Goal: Communication & Community: Ask a question

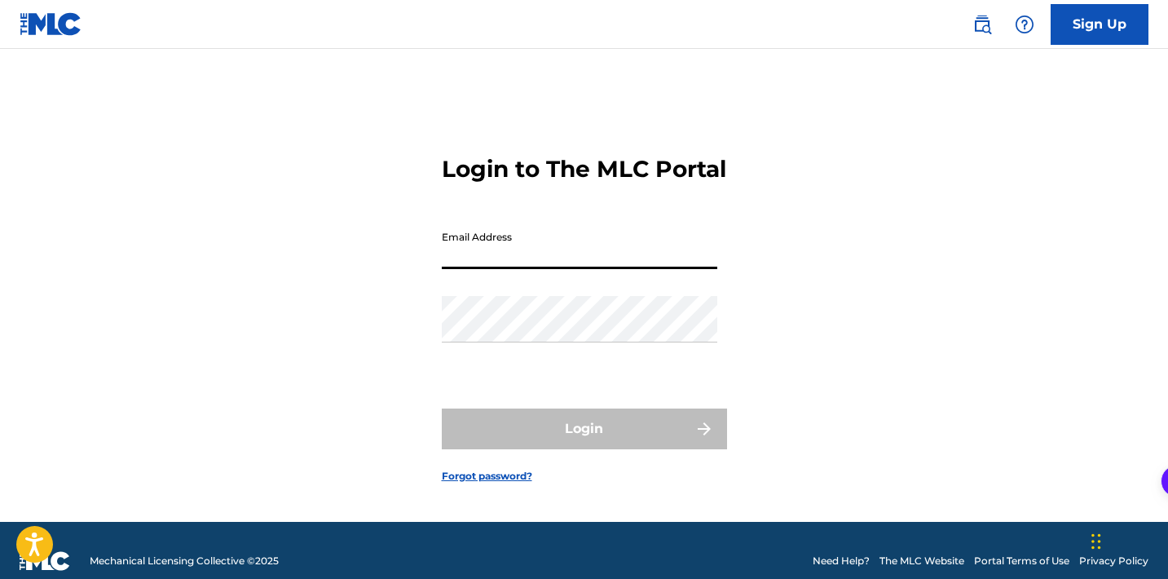
click at [621, 269] on input "Email Address" at bounding box center [579, 246] width 275 height 46
type input "[EMAIL_ADDRESS][DOMAIN_NAME]"
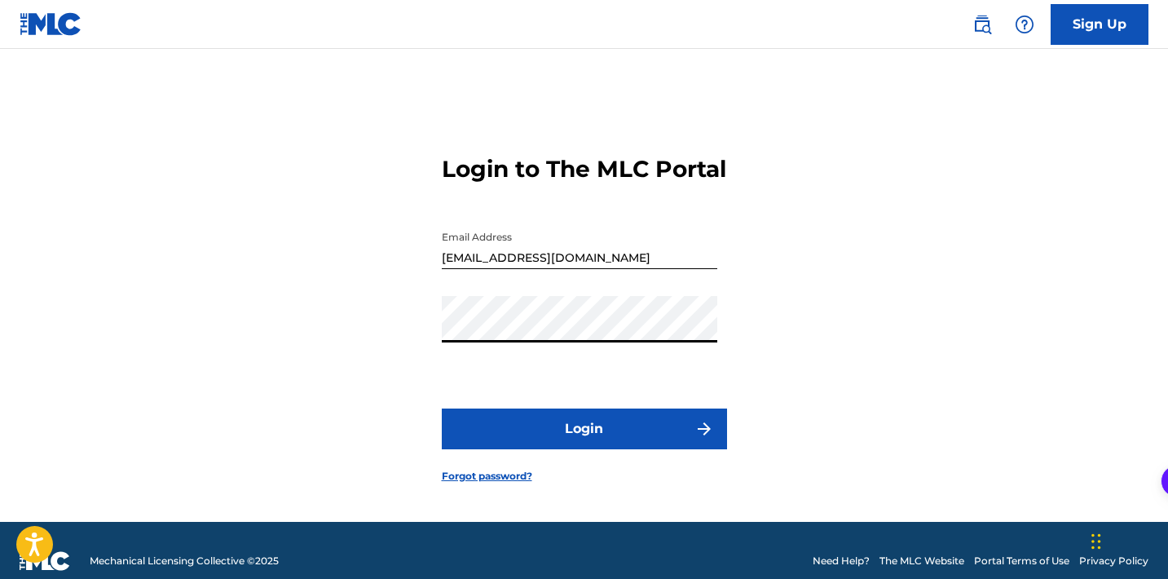
click at [442, 408] on button "Login" at bounding box center [584, 428] width 285 height 41
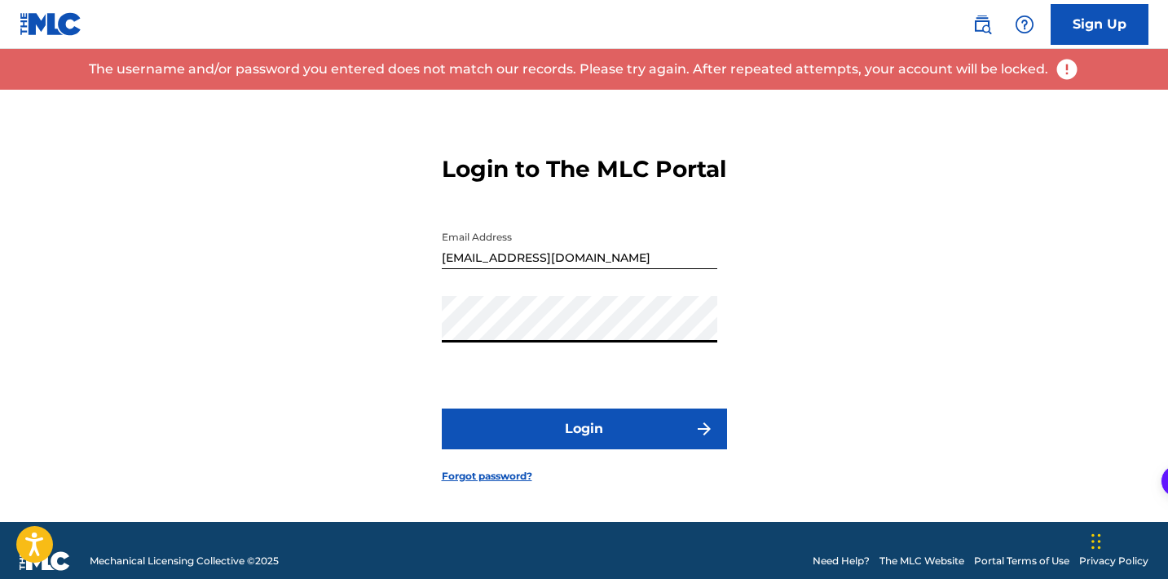
click at [442, 408] on button "Login" at bounding box center [584, 428] width 285 height 41
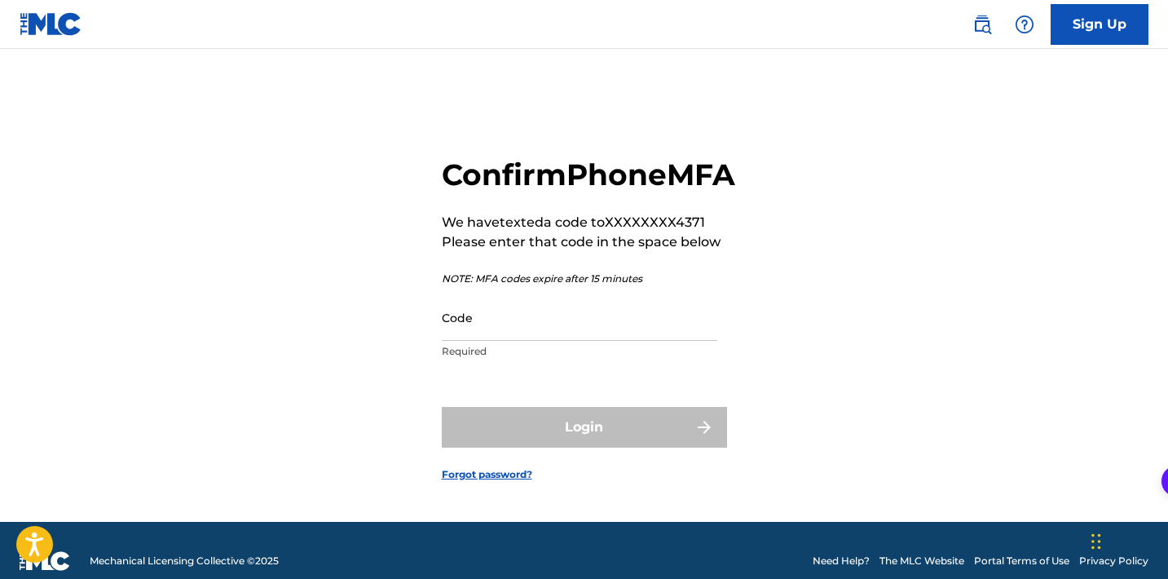
click at [511, 337] on input "Code" at bounding box center [579, 317] width 275 height 46
click at [45, 24] on img at bounding box center [51, 24] width 63 height 24
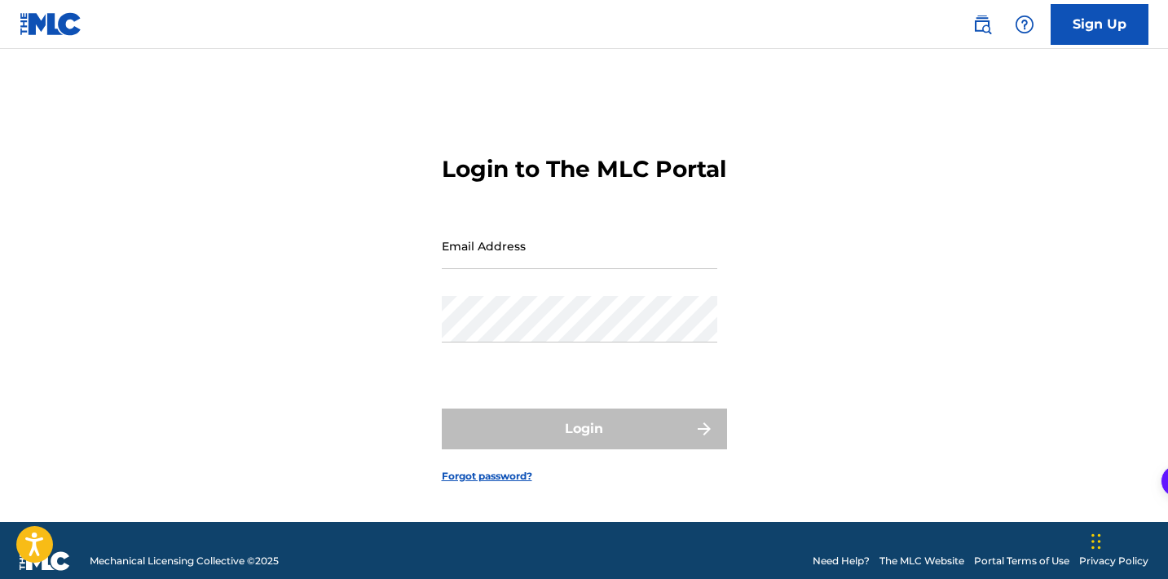
click at [475, 269] on input "Email Address" at bounding box center [579, 246] width 275 height 46
type input "[EMAIL_ADDRESS][DOMAIN_NAME]"
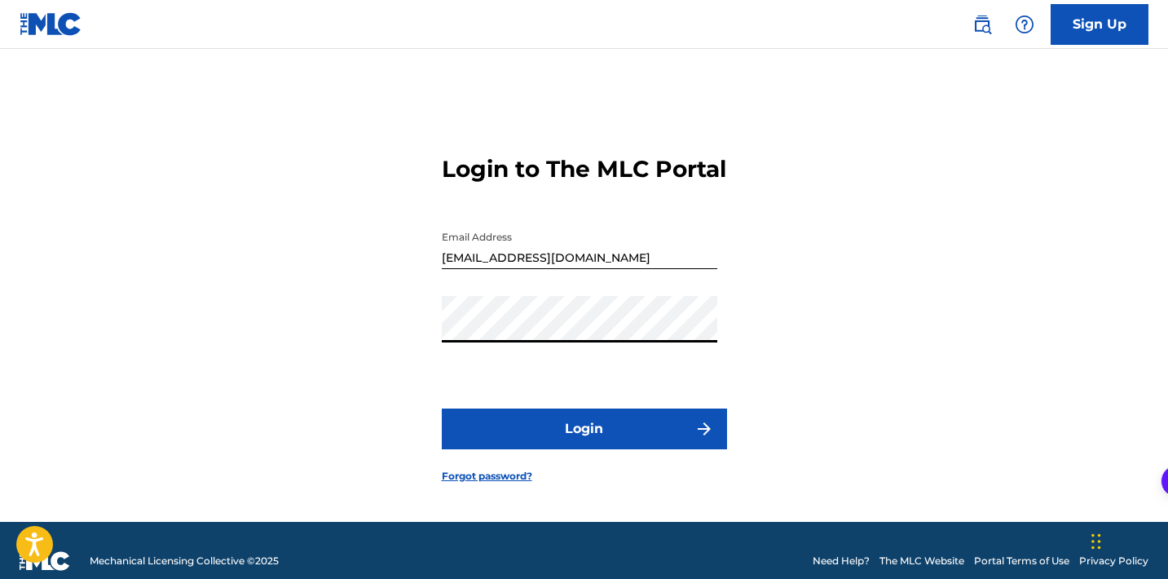
click at [442, 408] on button "Login" at bounding box center [584, 428] width 285 height 41
click at [552, 359] on div "Password" at bounding box center [579, 332] width 275 height 73
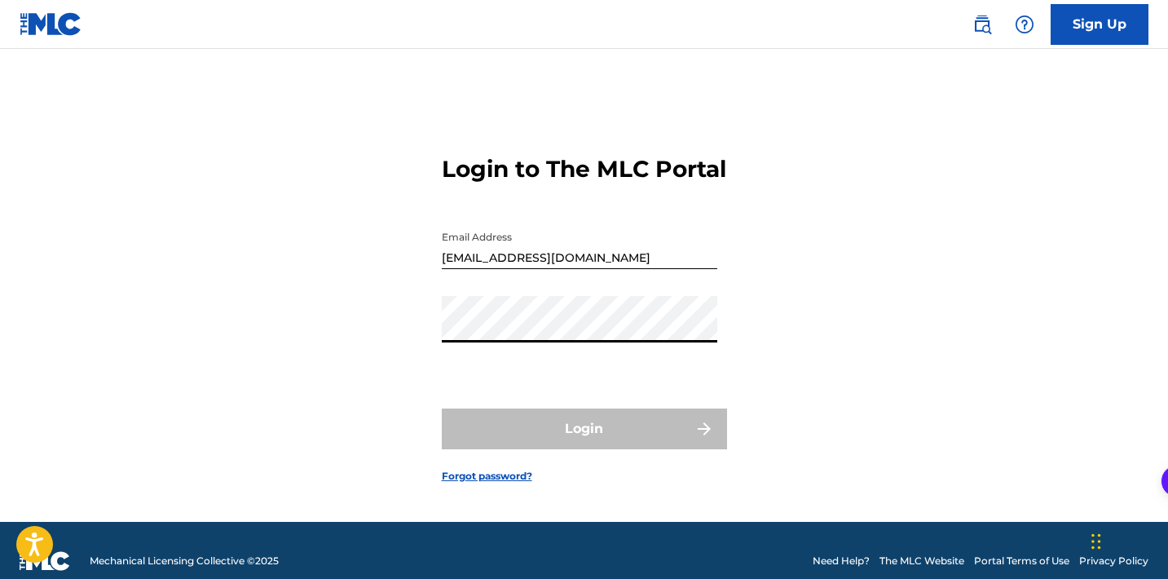
click at [566, 269] on input "[EMAIL_ADDRESS][DOMAIN_NAME]" at bounding box center [579, 246] width 275 height 46
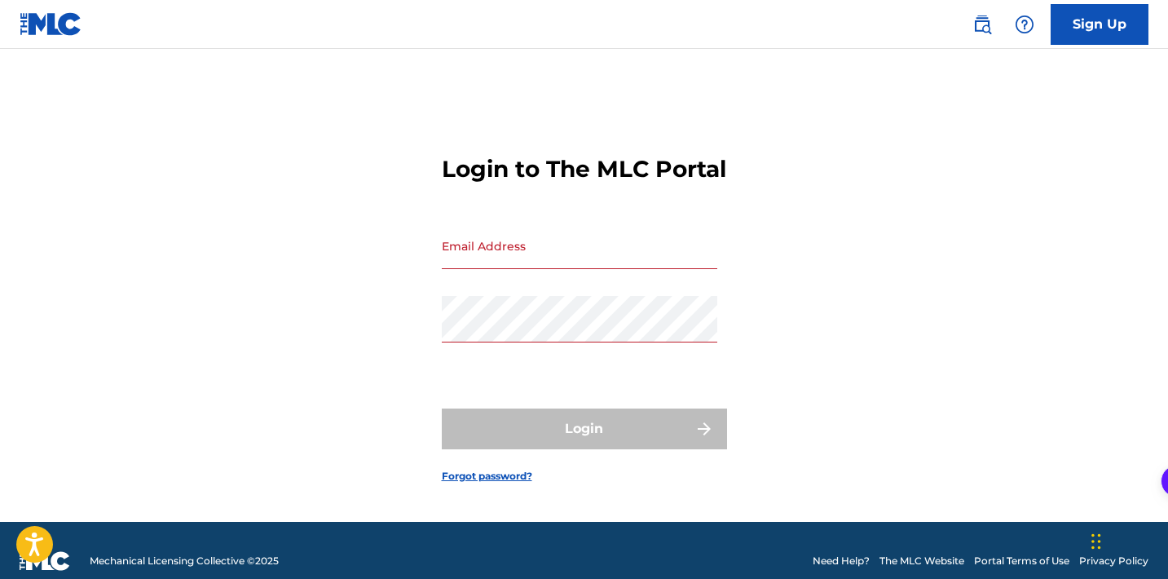
click at [566, 259] on input "Email Address" at bounding box center [579, 246] width 275 height 46
type input "[EMAIL_ADDRESS][DOMAIN_NAME]"
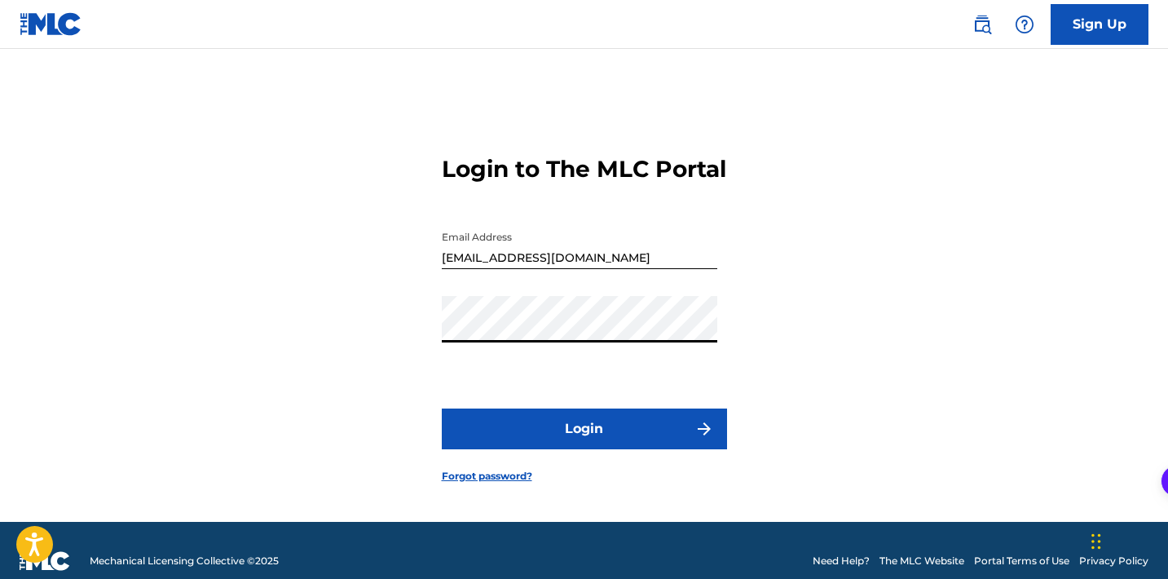
click at [442, 408] on button "Login" at bounding box center [584, 428] width 285 height 41
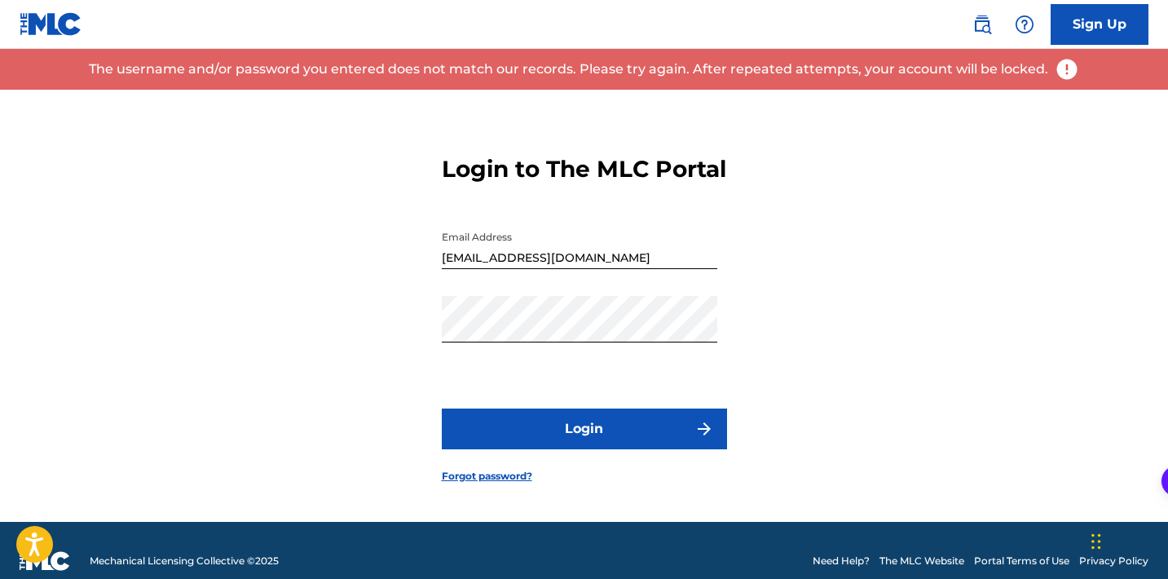
click at [511, 483] on link "Forgot password?" at bounding box center [487, 476] width 90 height 15
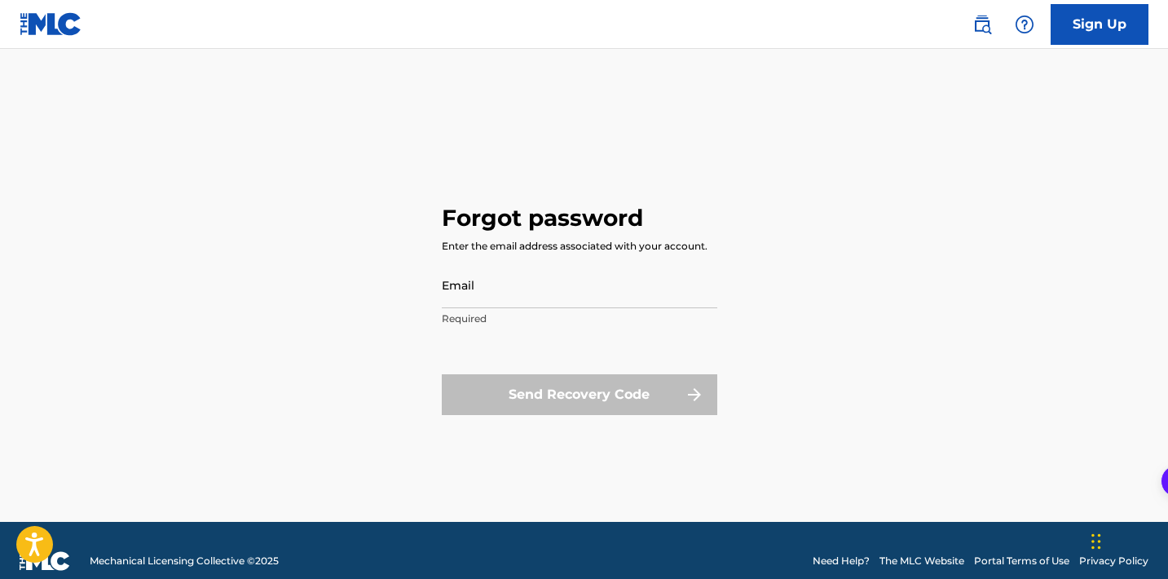
click at [487, 297] on input "Email" at bounding box center [579, 285] width 275 height 46
type input "[EMAIL_ADDRESS][DOMAIN_NAME]"
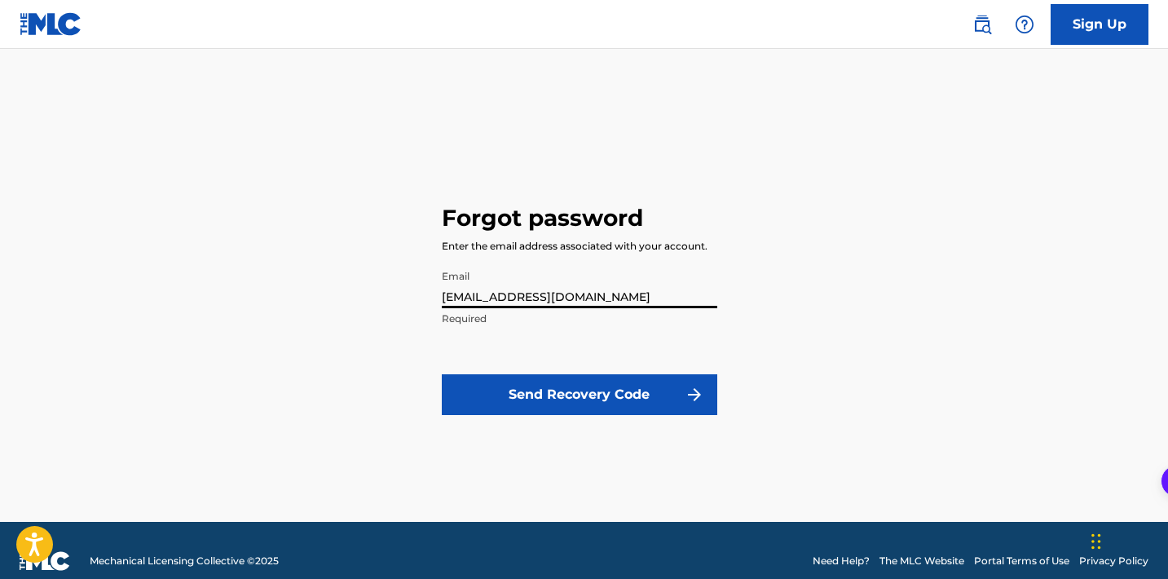
click button "Send Recovery Code" at bounding box center [579, 394] width 275 height 41
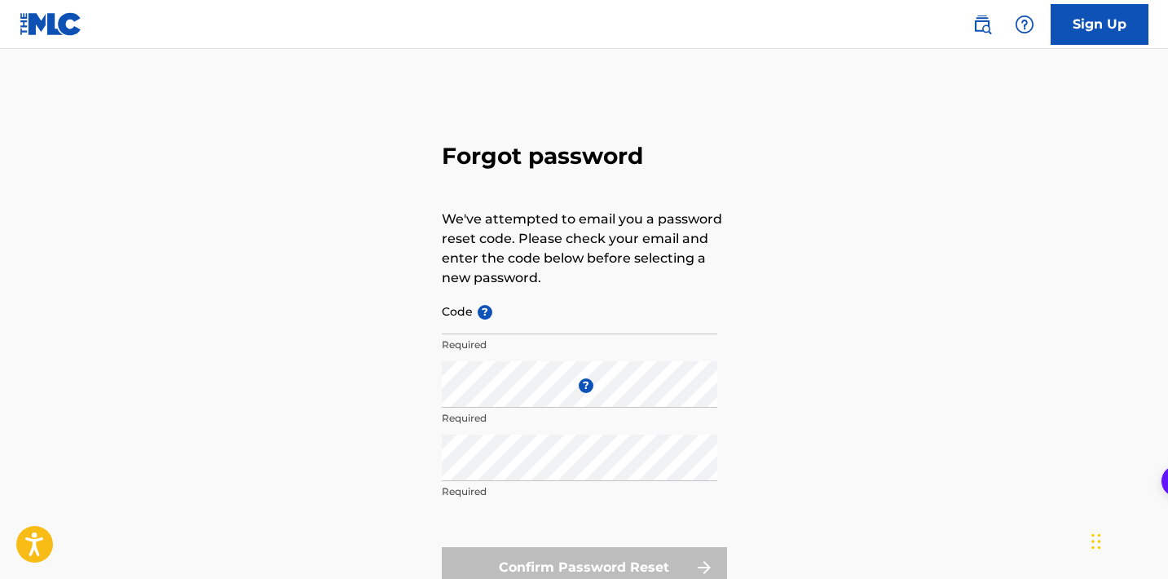
click at [530, 328] on input "Code ?" at bounding box center [579, 311] width 275 height 46
paste input "FP_cb0ca4696a494795a9f766c93291"
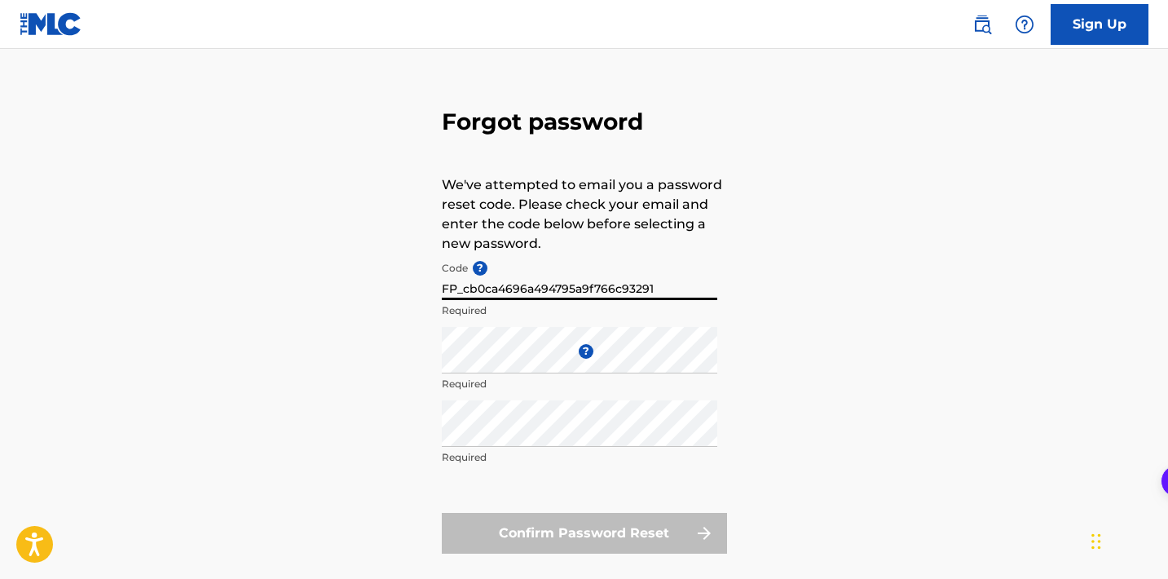
type input "FP_cb0ca4696a494795a9f766c93291"
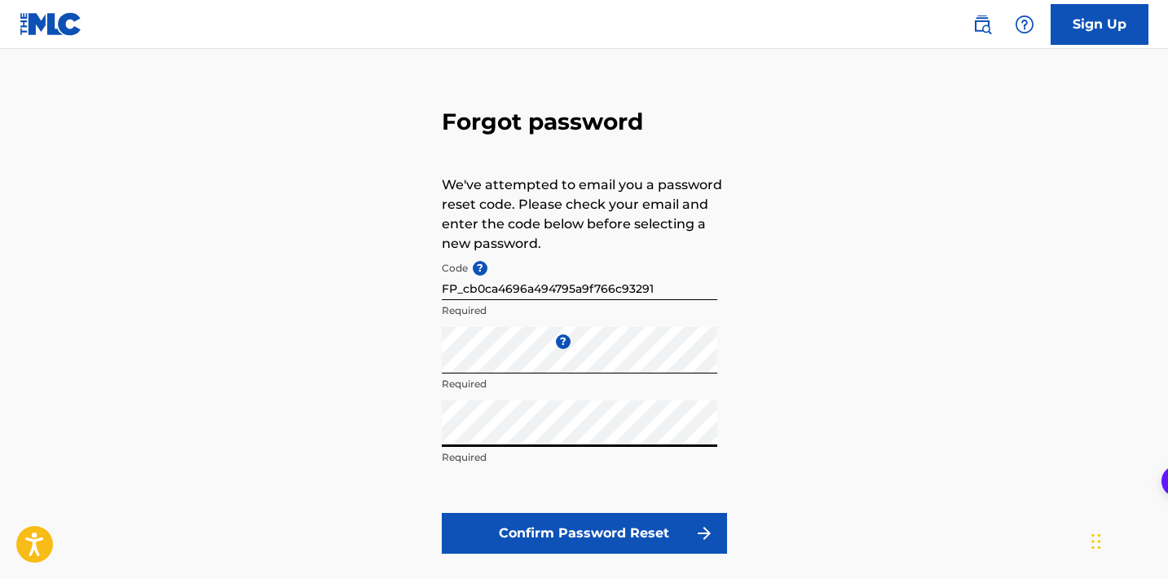
click at [478, 531] on button "Confirm Password Reset" at bounding box center [584, 533] width 285 height 41
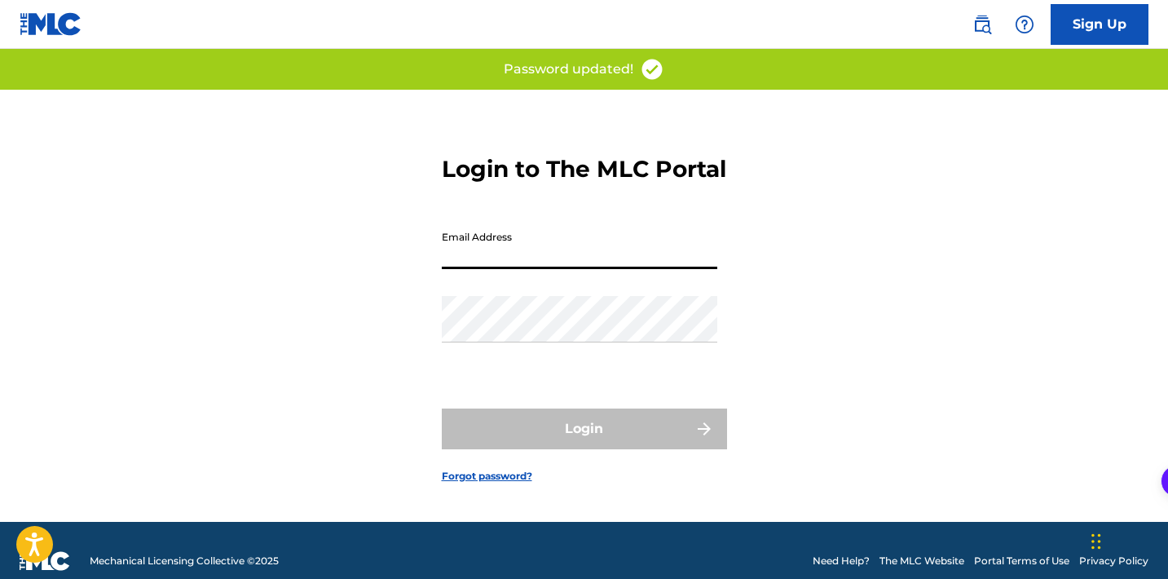
click at [514, 259] on input "Email Address" at bounding box center [579, 246] width 275 height 46
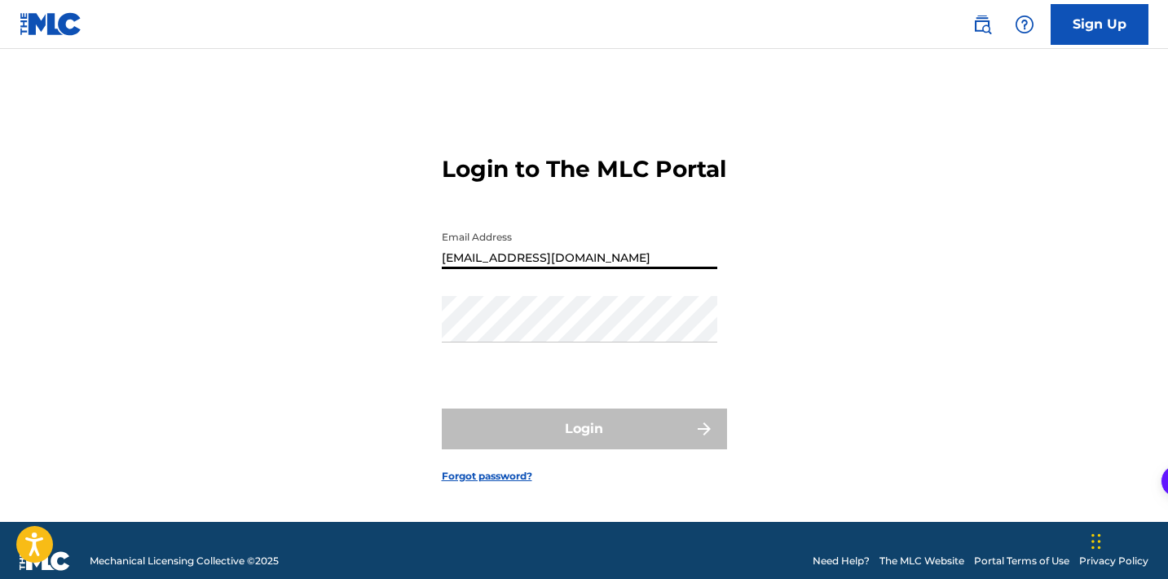
type input "[EMAIL_ADDRESS][DOMAIN_NAME]"
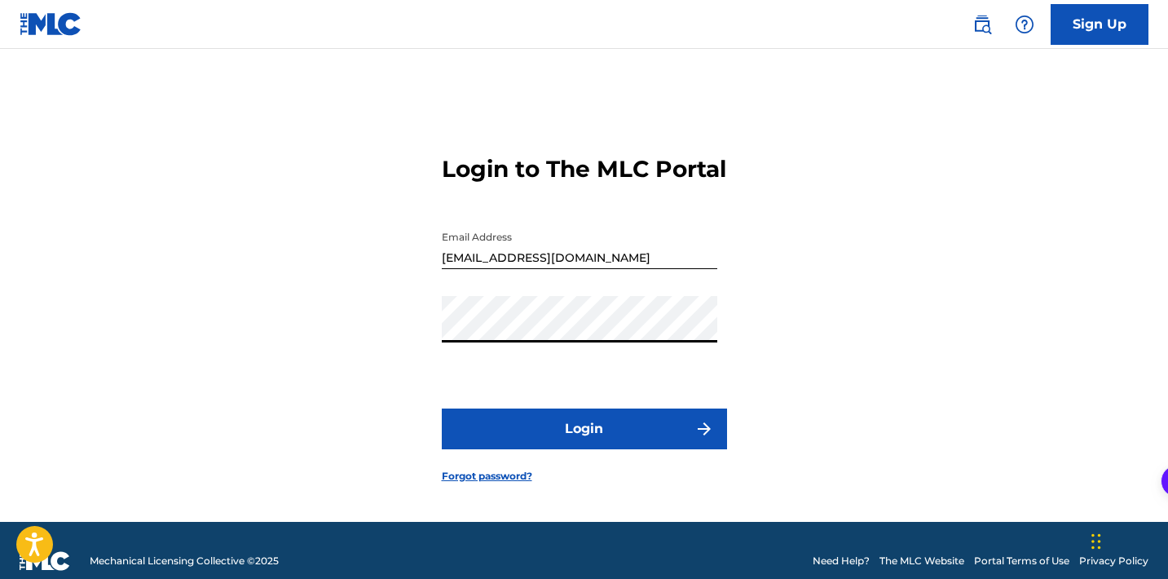
click at [442, 408] on button "Login" at bounding box center [584, 428] width 285 height 41
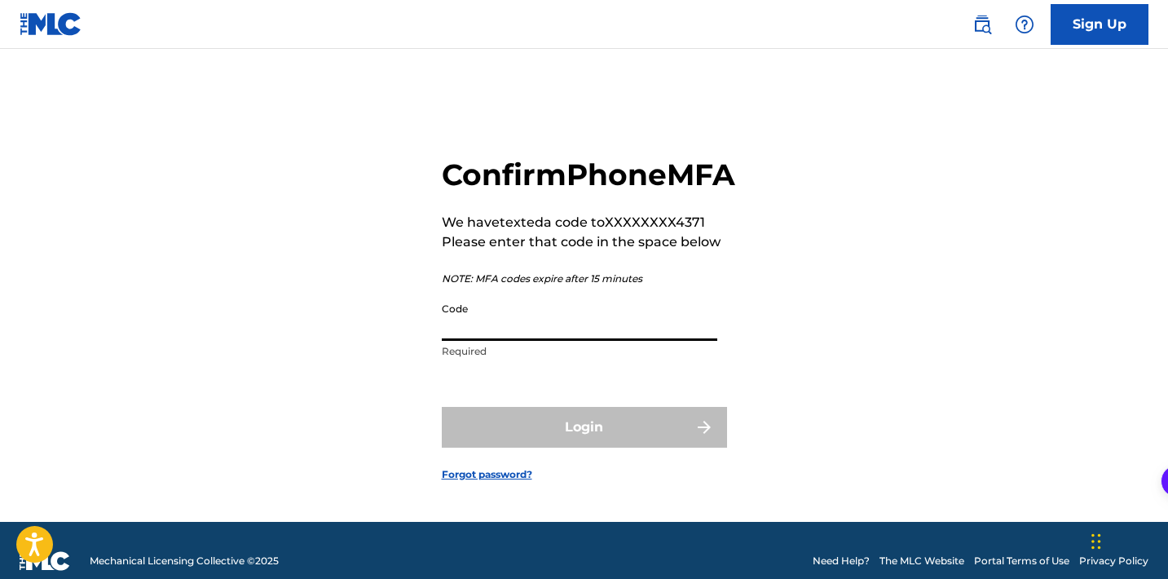
click at [456, 341] on input "Code" at bounding box center [579, 317] width 275 height 46
click at [978, 15] on img at bounding box center [982, 25] width 20 height 20
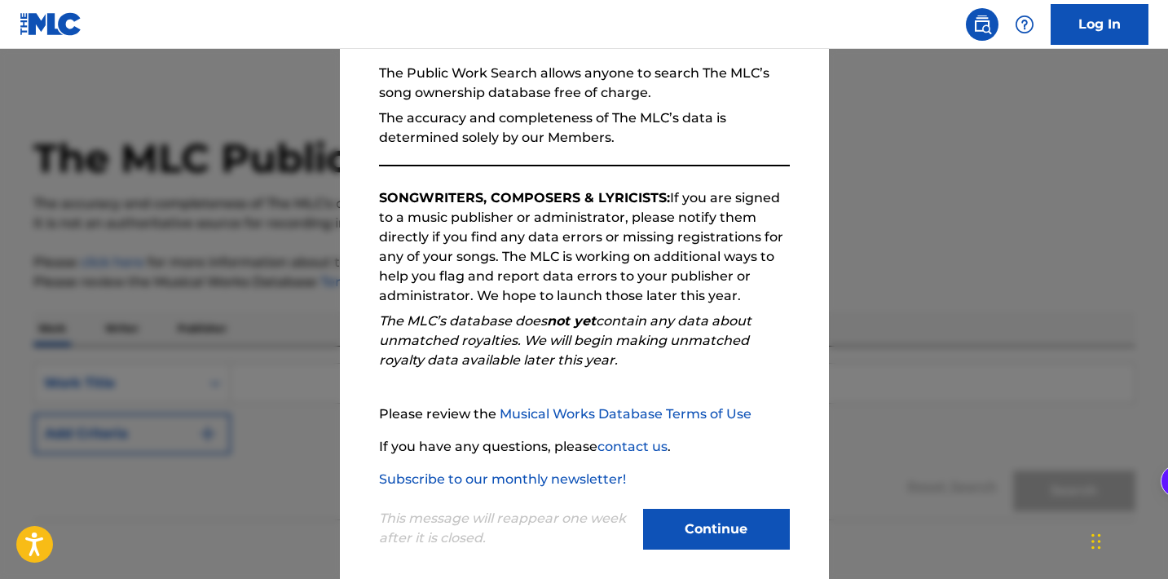
scroll to position [167, 0]
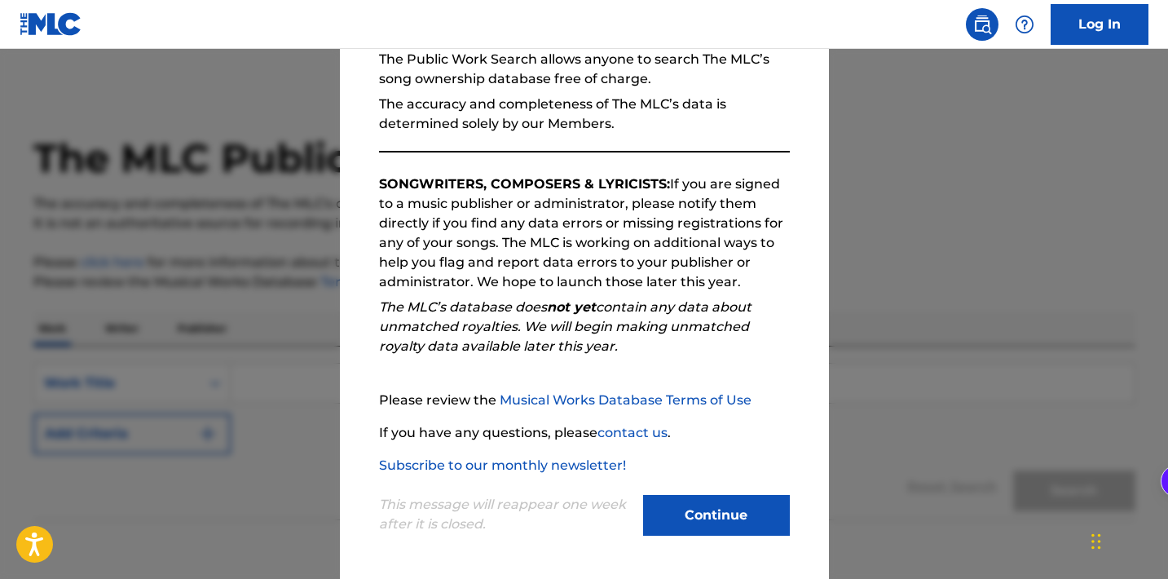
click at [690, 519] on button "Continue" at bounding box center [716, 515] width 147 height 41
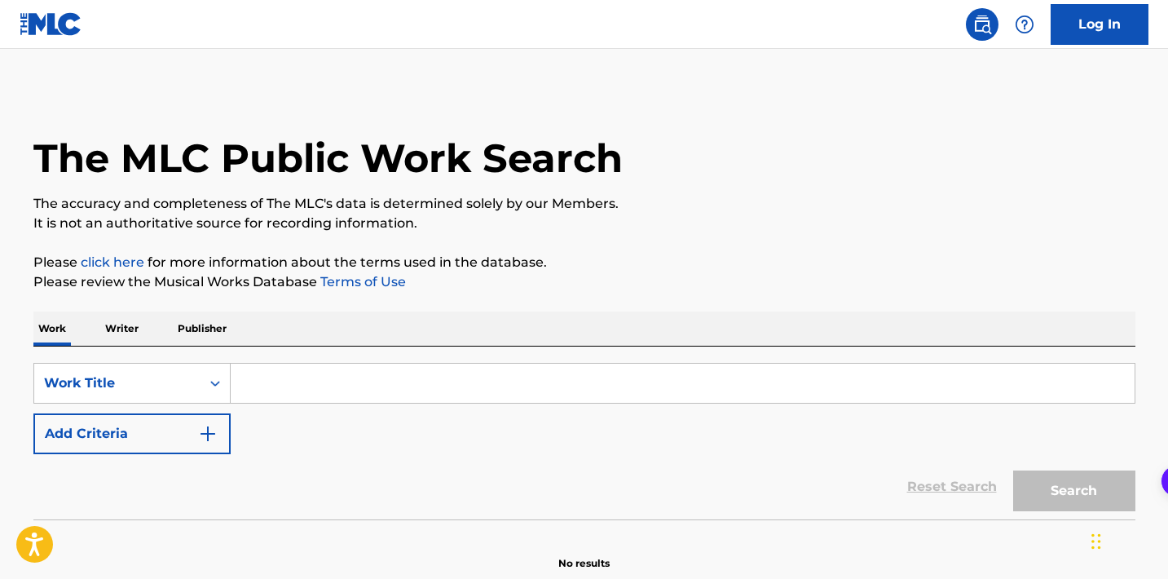
click at [1020, 24] on img at bounding box center [1025, 25] width 20 height 20
click at [1067, 15] on link "Log In" at bounding box center [1100, 24] width 98 height 41
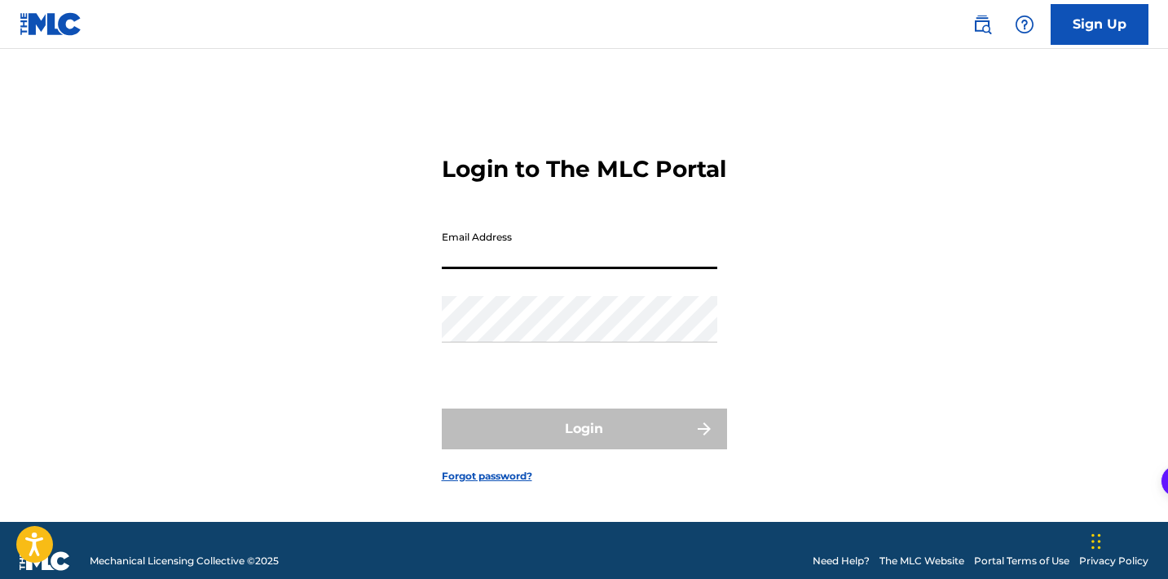
click at [579, 242] on input "Email Address" at bounding box center [579, 246] width 275 height 46
type input "cont"
type input "[EMAIL_ADDRESS][DOMAIN_NAME]"
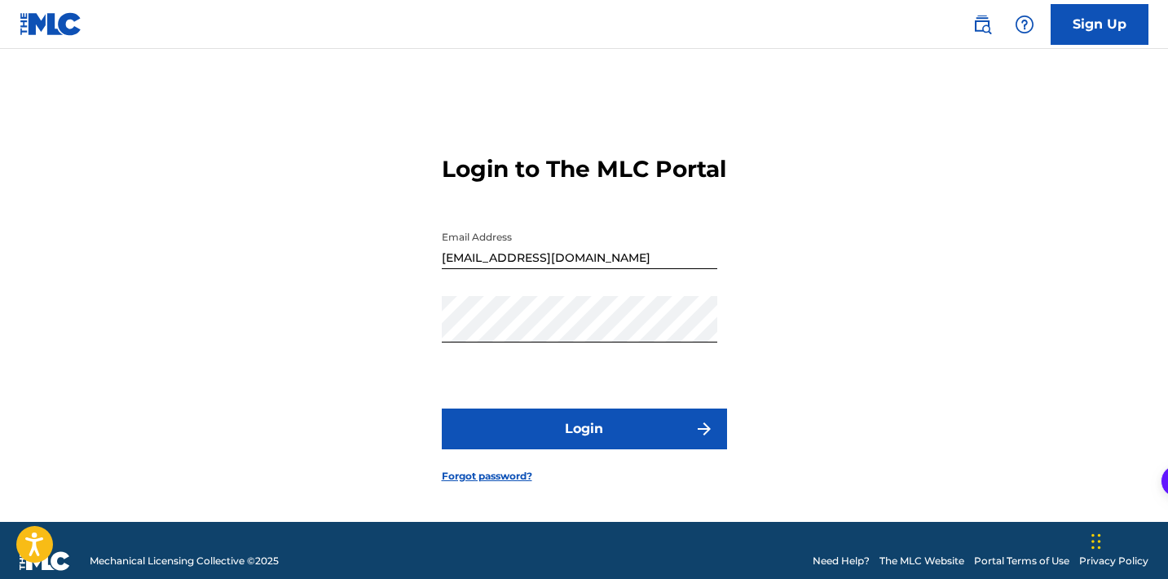
click at [513, 443] on button "Login" at bounding box center [584, 428] width 285 height 41
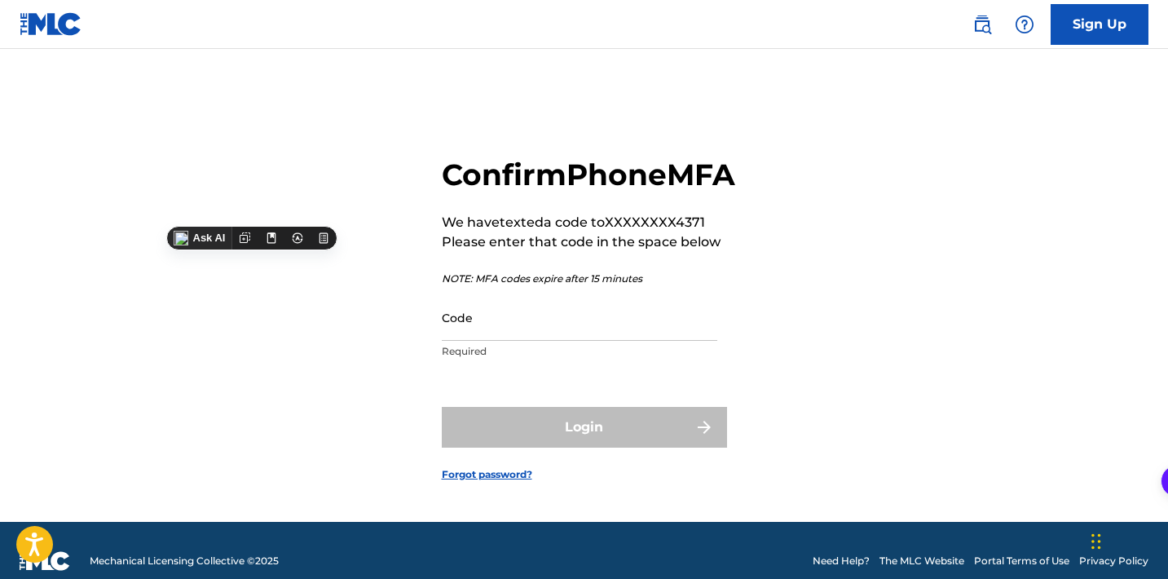
click at [562, 341] on input "Code" at bounding box center [579, 317] width 275 height 46
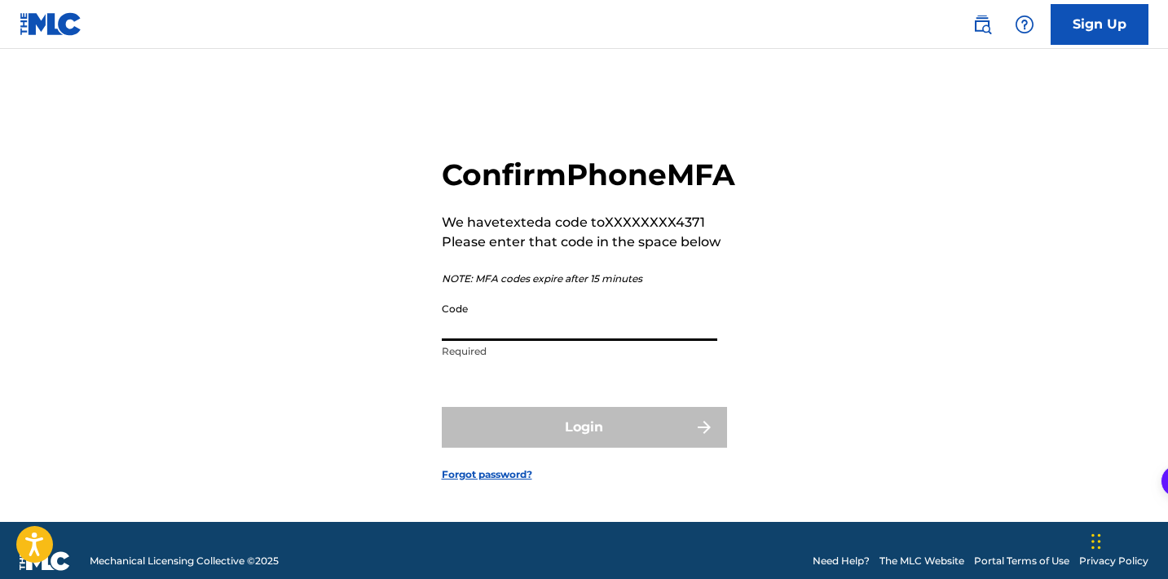
paste input "883680"
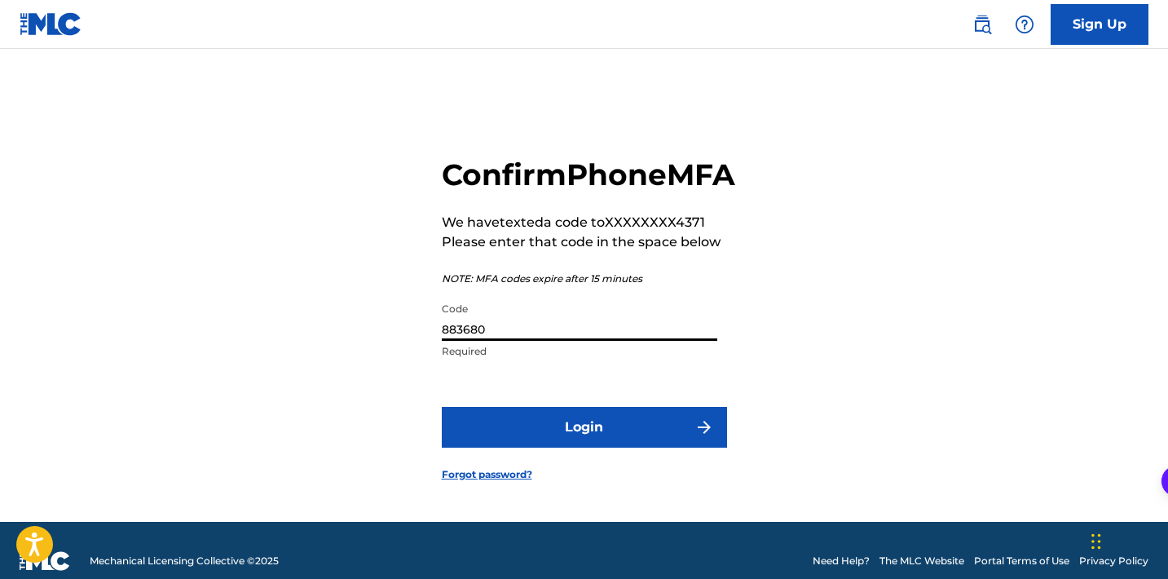
type input "883680"
click at [491, 475] on form "Confirm Phone MFA We have texted a code to XXXXXXXX4371 Please enter that code …" at bounding box center [584, 306] width 285 height 432
click at [478, 447] on button "Login" at bounding box center [584, 427] width 285 height 41
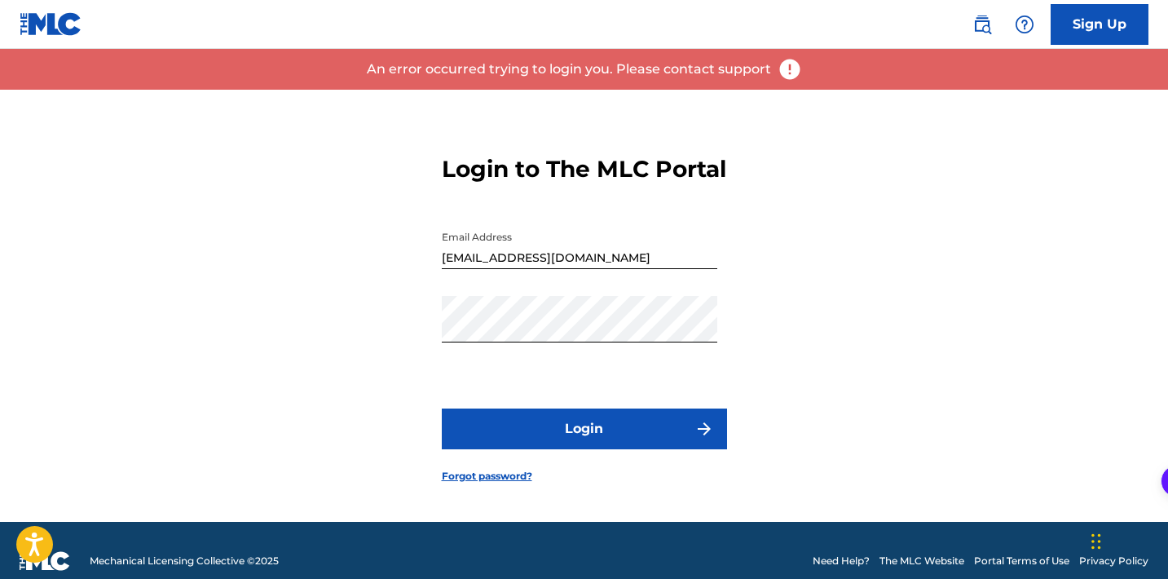
click at [698, 64] on p "An error occurred trying to login you. Please contact support" at bounding box center [569, 69] width 404 height 20
click at [1020, 24] on img at bounding box center [1025, 25] width 20 height 20
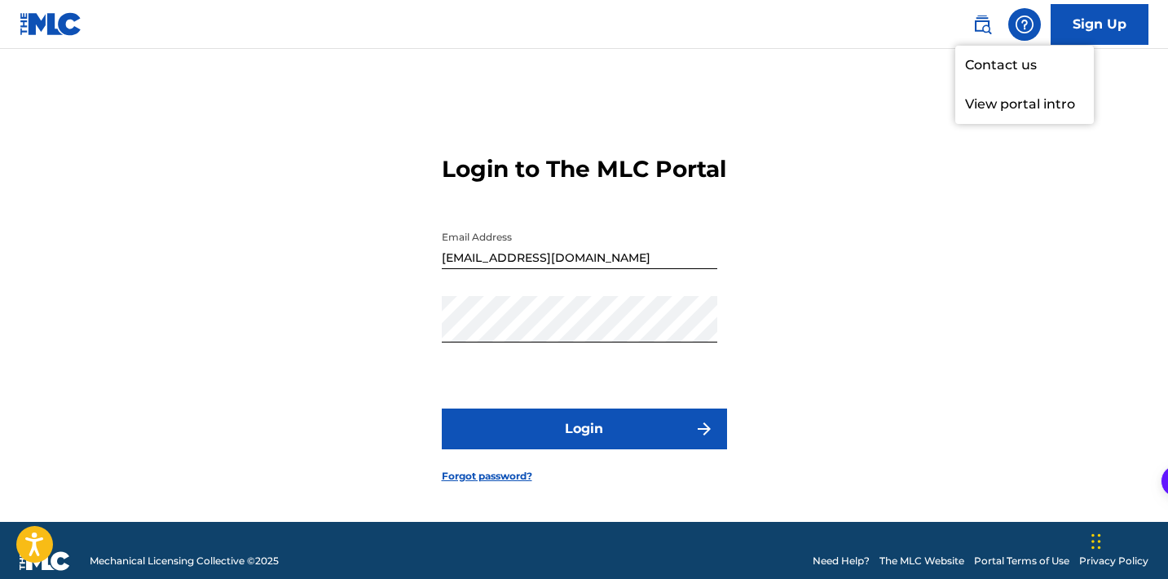
click at [989, 67] on link "Contact us" at bounding box center [1024, 65] width 139 height 39
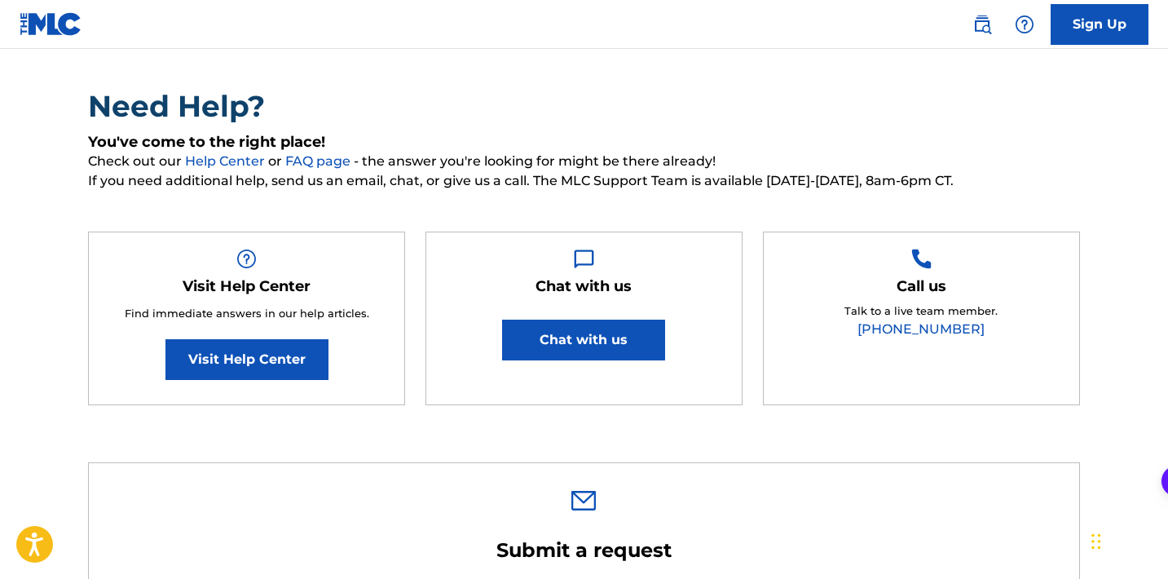
scroll to position [101, 0]
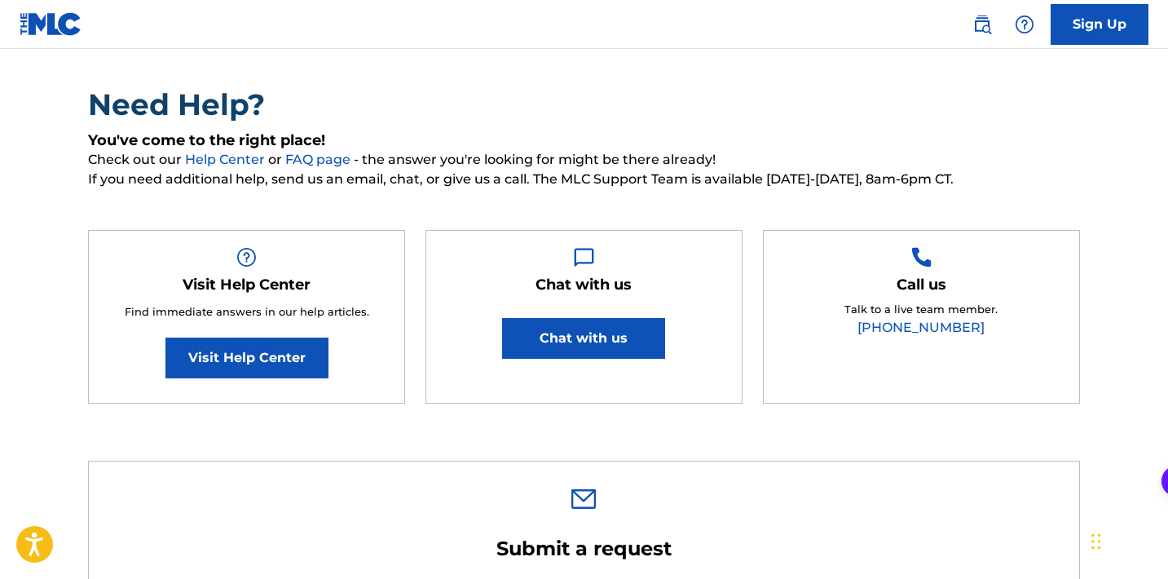
click at [566, 321] on button "Chat with us" at bounding box center [583, 338] width 163 height 41
